Goal: Task Accomplishment & Management: Manage account settings

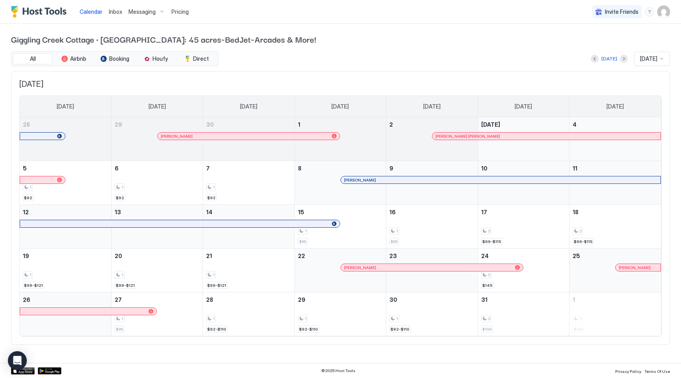
click at [668, 10] on img "User profile" at bounding box center [664, 12] width 13 height 13
click at [617, 44] on div "Settings" at bounding box center [620, 44] width 100 height 14
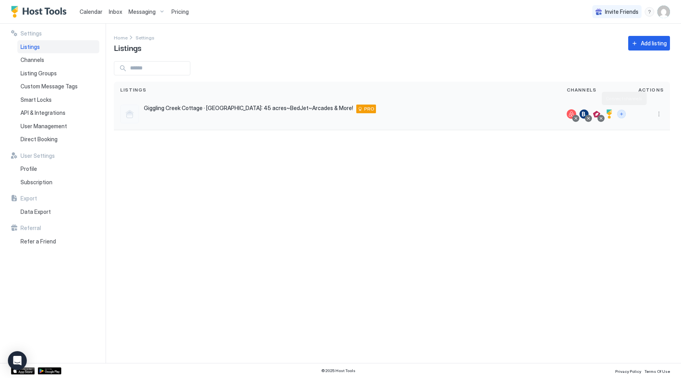
click at [623, 113] on button "Connect channels" at bounding box center [621, 114] width 9 height 9
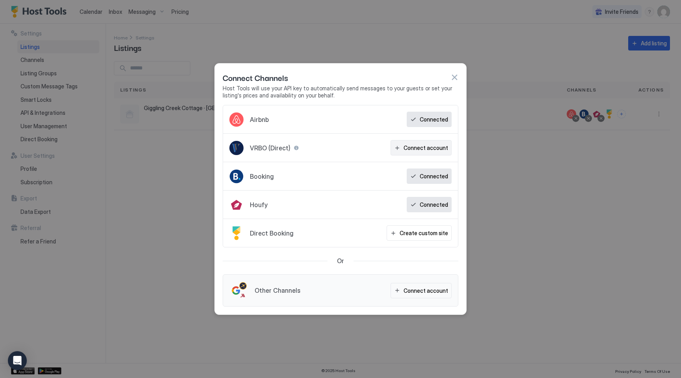
click at [427, 147] on div "Connect account" at bounding box center [426, 148] width 45 height 8
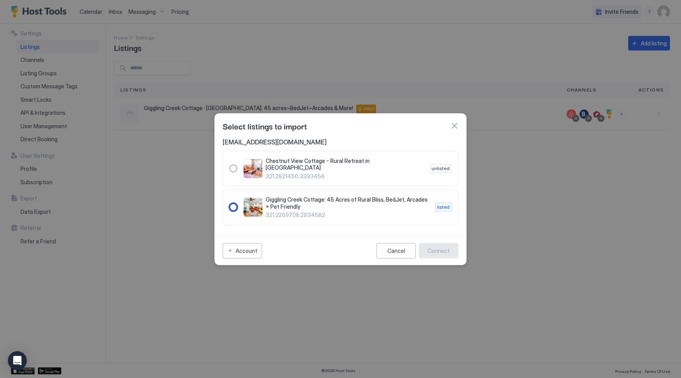
click at [236, 205] on div "321.2269708.2834582" at bounding box center [233, 207] width 8 height 8
click at [442, 250] on div "Connect" at bounding box center [439, 250] width 22 height 8
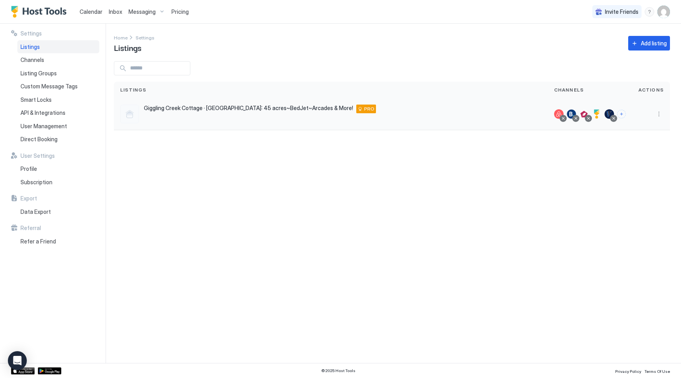
click at [173, 109] on span "Giggling Creek Cottage · [GEOGRAPHIC_DATA]: 45 acres~BedJet~Arcades & More!" at bounding box center [248, 107] width 209 height 7
click at [658, 115] on button "More options" at bounding box center [659, 113] width 9 height 9
click at [635, 150] on span "Listing Settings" at bounding box center [641, 150] width 35 height 6
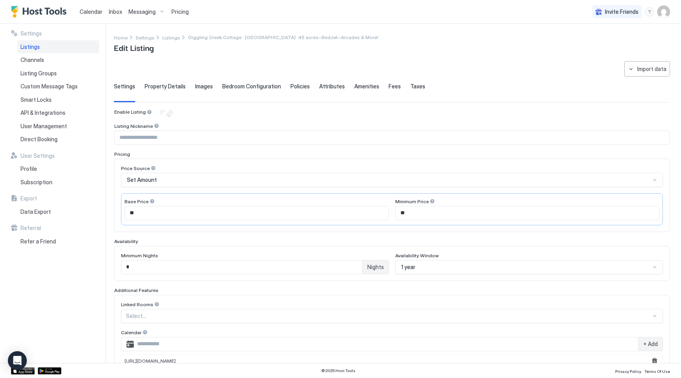
click at [203, 83] on span "Images" at bounding box center [204, 86] width 18 height 7
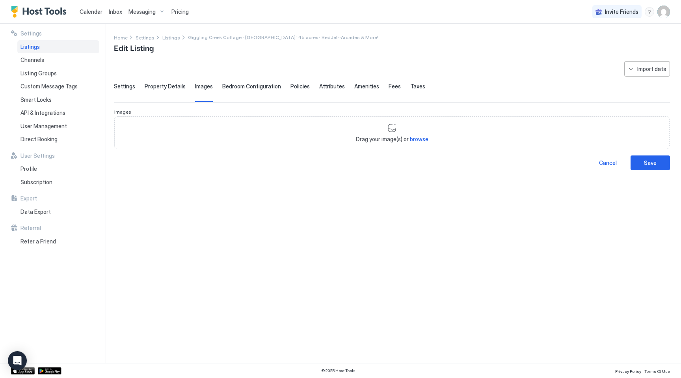
click at [156, 83] on span "Property Details" at bounding box center [165, 86] width 41 height 7
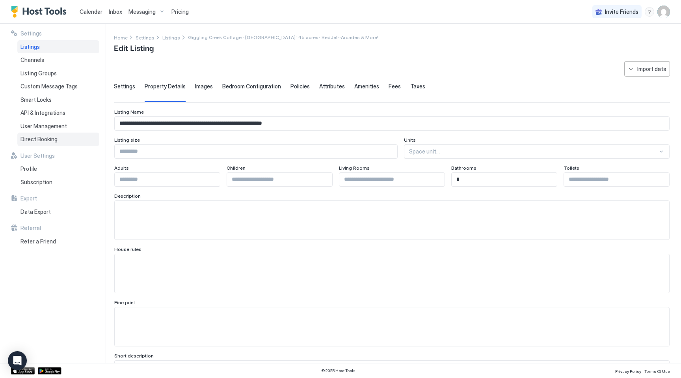
click at [40, 140] on span "Direct Booking" at bounding box center [39, 139] width 37 height 7
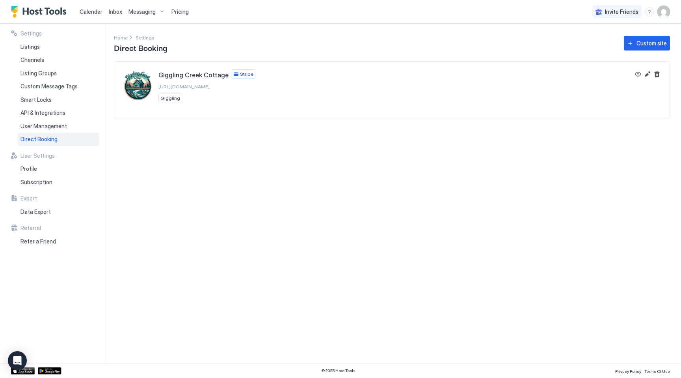
click at [189, 86] on span "[URL][DOMAIN_NAME]" at bounding box center [184, 87] width 51 height 6
click at [47, 138] on span "Direct Booking" at bounding box center [39, 139] width 37 height 7
click at [276, 158] on div "Settings Home Settings Direct Booking Custom site [GEOGRAPHIC_DATA] [URL][DOMAI…" at bounding box center [397, 193] width 567 height 339
click at [650, 71] on button "Edit" at bounding box center [647, 73] width 9 height 9
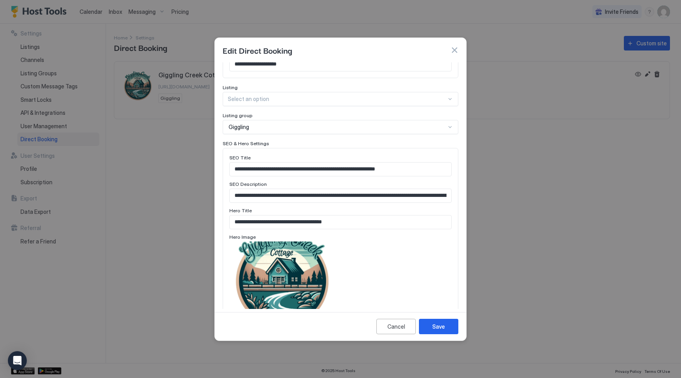
scroll to position [371, 0]
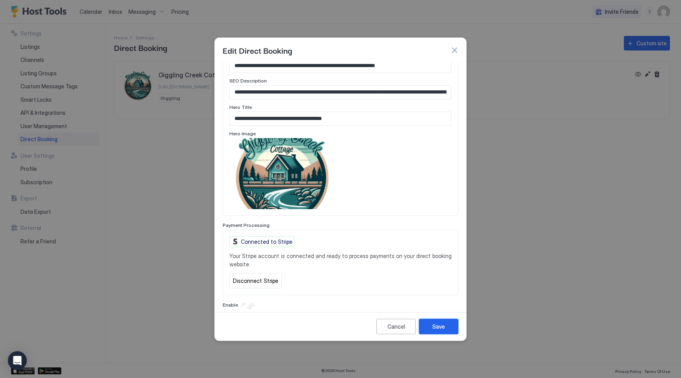
click at [442, 322] on div "Save" at bounding box center [439, 326] width 13 height 8
